Goal: Task Accomplishment & Management: Manage account settings

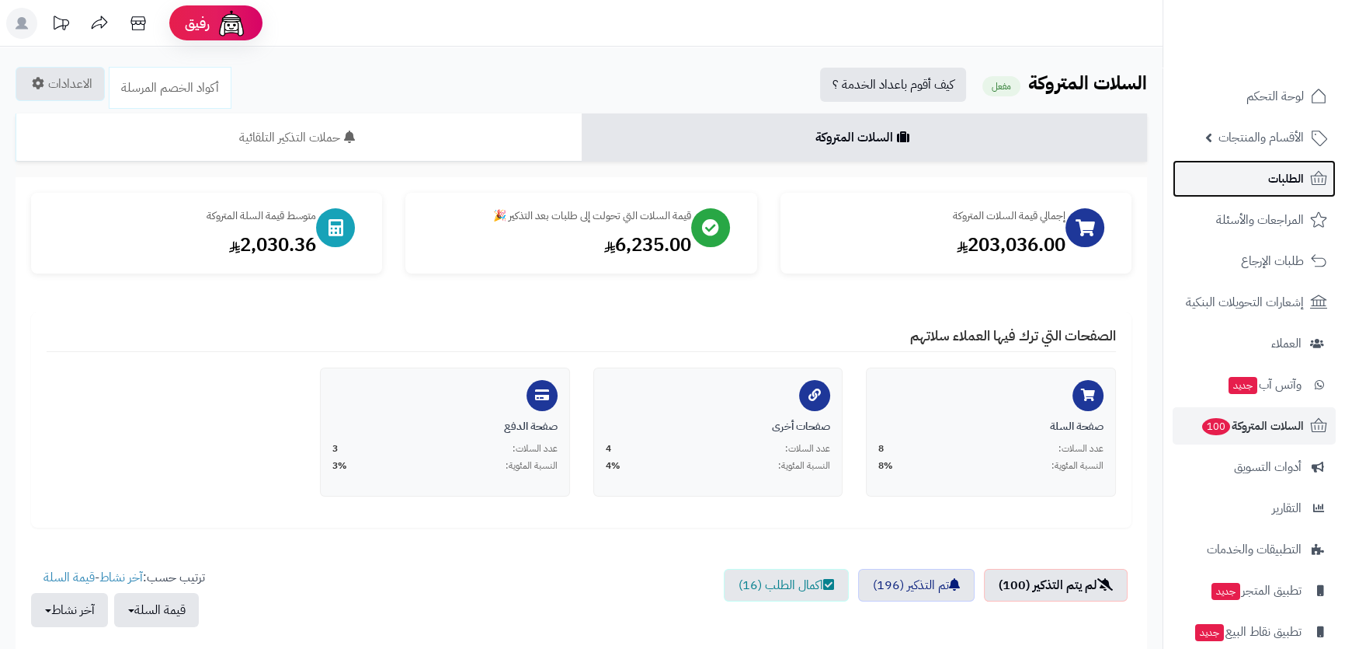
click at [1233, 177] on link "الطلبات" at bounding box center [1254, 178] width 163 height 37
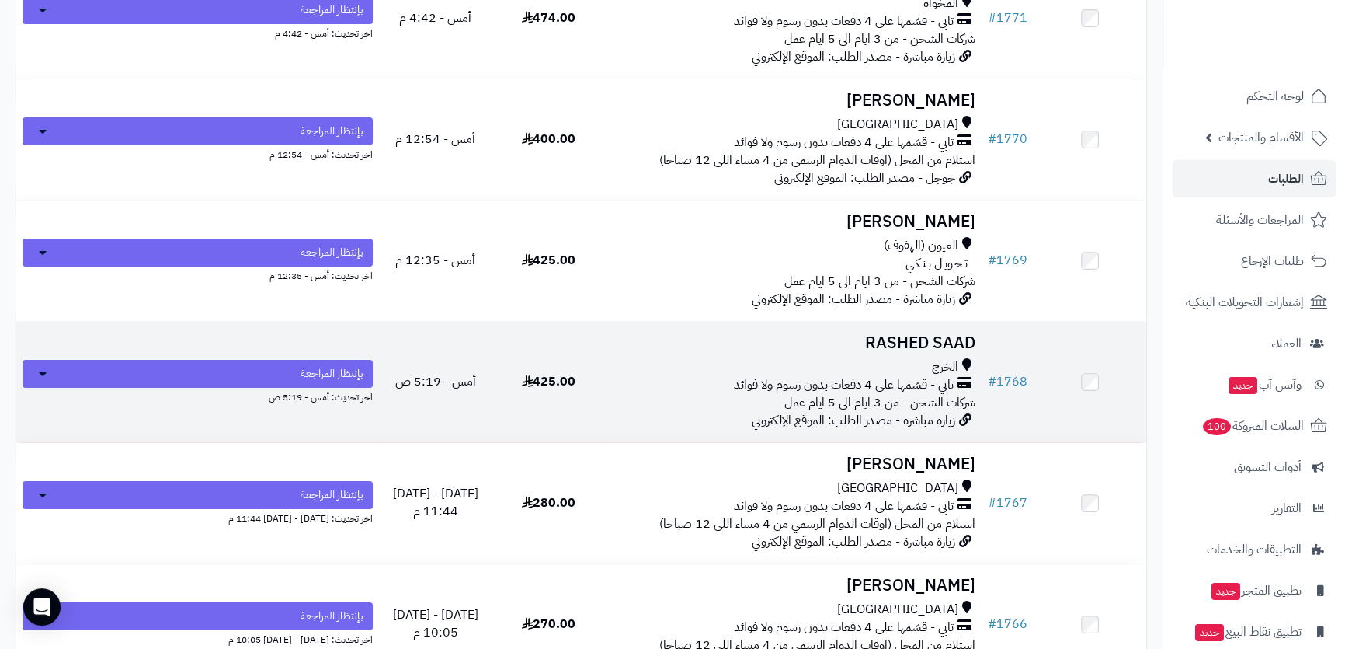
scroll to position [353, 0]
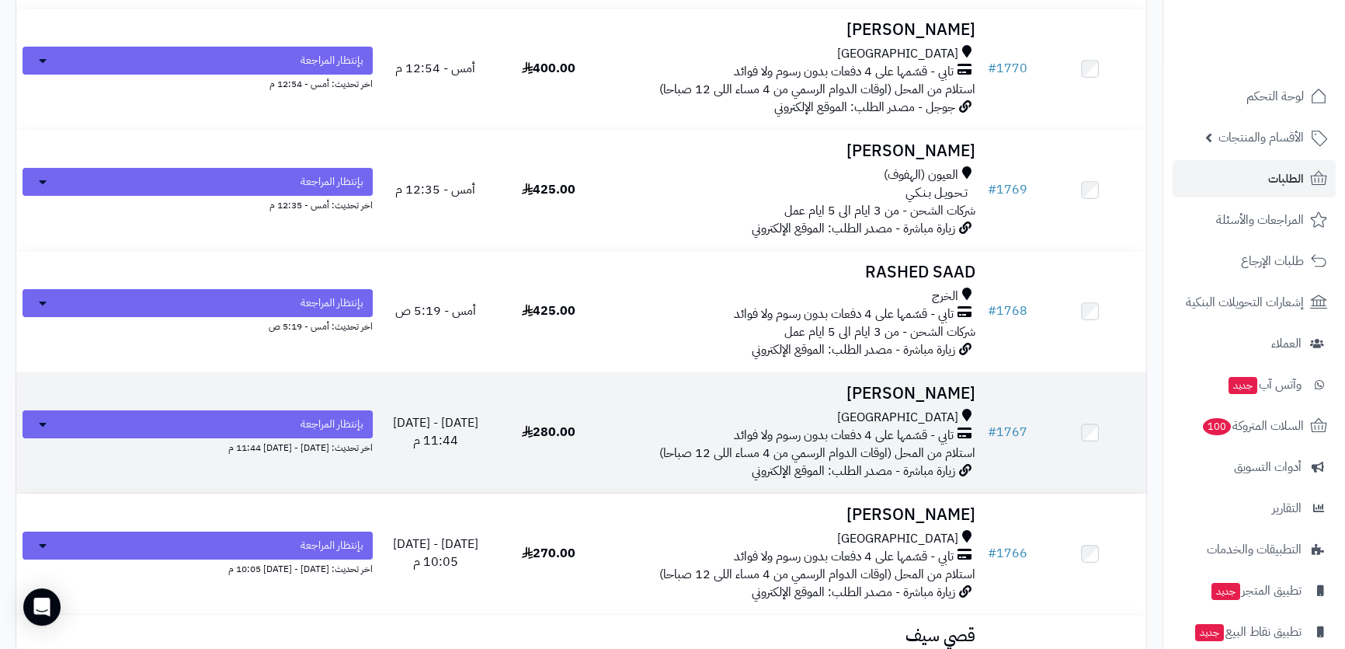
click at [679, 399] on td "Fahad Jamali جدة تابي - قسّمها على 4 دفعات بدون رسوم ولا فوائد استلام من المحل …" at bounding box center [793, 432] width 377 height 120
click at [727, 419] on div "جدة" at bounding box center [793, 418] width 364 height 18
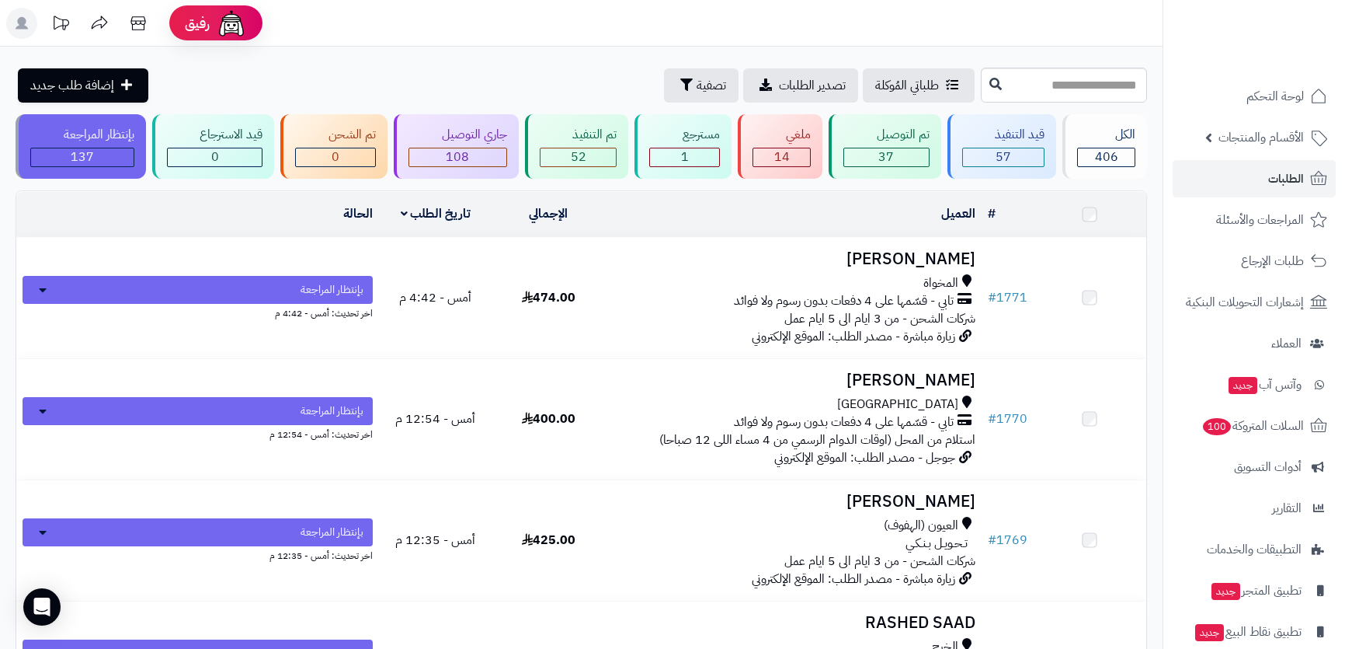
scroll to position [353, 0]
